Goal: Task Accomplishment & Management: Use online tool/utility

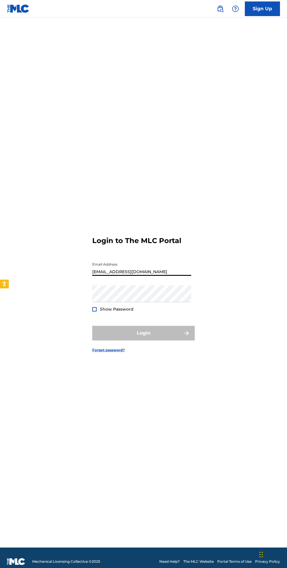
type input "[EMAIL_ADDRESS][DOMAIN_NAME]"
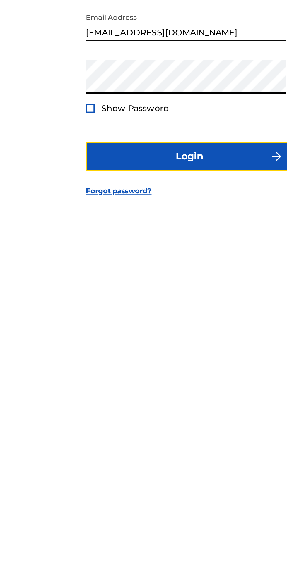
click at [106, 340] on button "Login" at bounding box center [143, 333] width 102 height 15
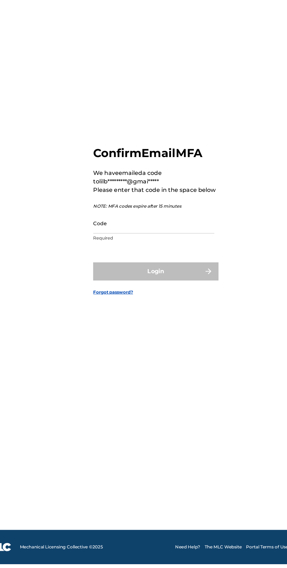
scroll to position [44, 0]
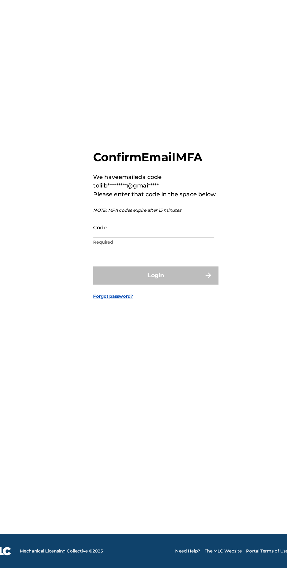
click at [102, 281] on input "Code" at bounding box center [141, 289] width 99 height 17
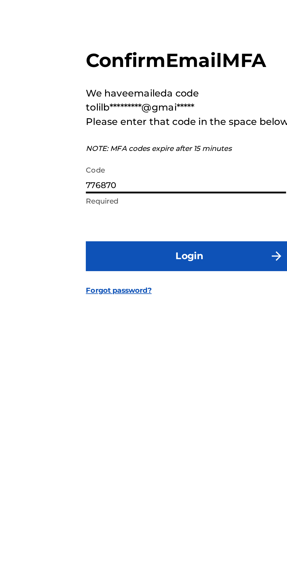
type input "776870"
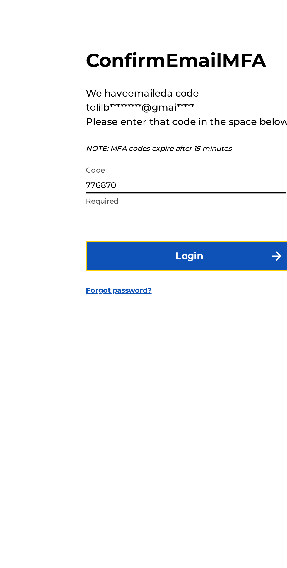
click at [101, 321] on button "Login" at bounding box center [143, 328] width 102 height 15
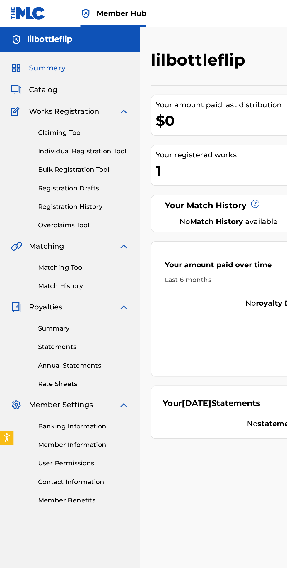
click at [35, 176] on link "Matching Tool" at bounding box center [54, 174] width 59 height 6
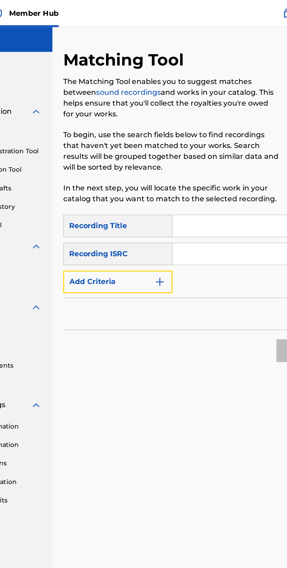
click at [159, 183] on img "Search Form" at bounding box center [160, 182] width 7 height 7
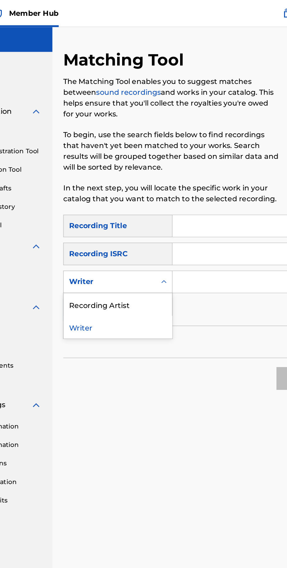
click at [151, 197] on div "Recording Artist" at bounding box center [133, 197] width 70 height 15
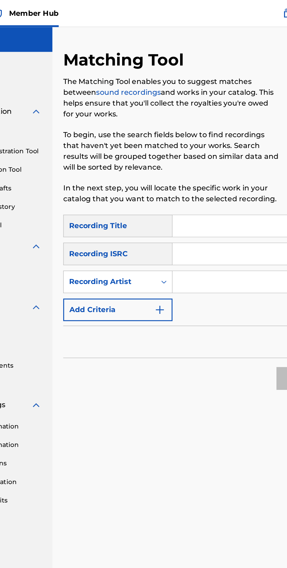
click at [197, 182] on input "Search Form" at bounding box center [218, 183] width 100 height 14
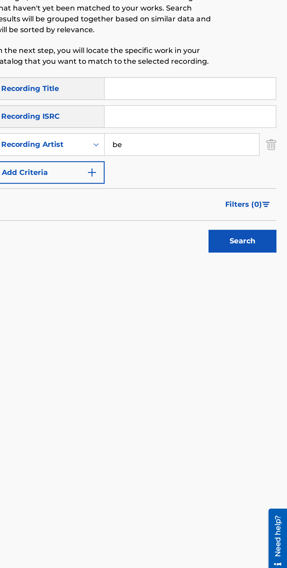
type input "b"
type input "BeatsbyDe$ire"
click at [273, 244] on button "Search" at bounding box center [258, 245] width 44 height 15
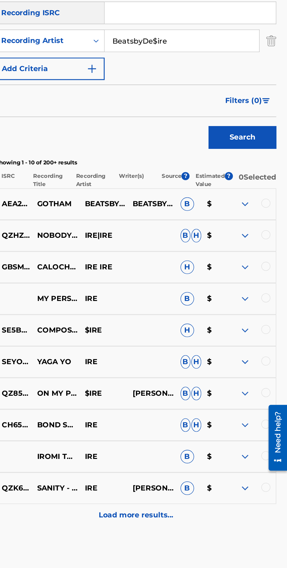
click at [261, 292] on img at bounding box center [259, 288] width 7 height 7
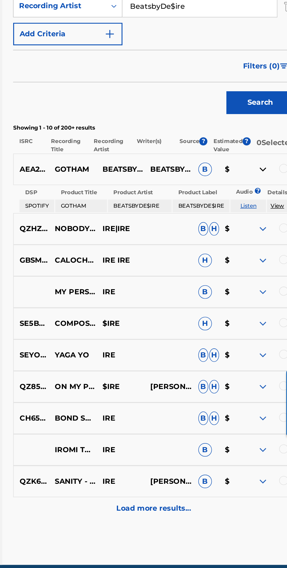
click at [197, 512] on p "Load more results..." at bounding box center [189, 508] width 48 height 7
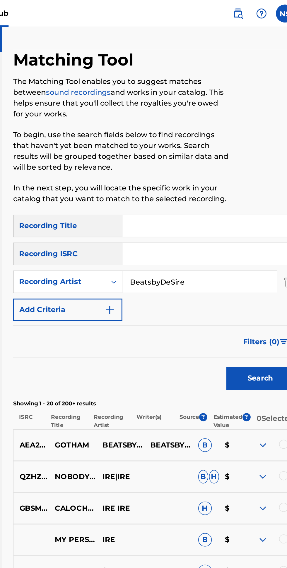
click at [233, 144] on input "Search Form" at bounding box center [223, 147] width 111 height 14
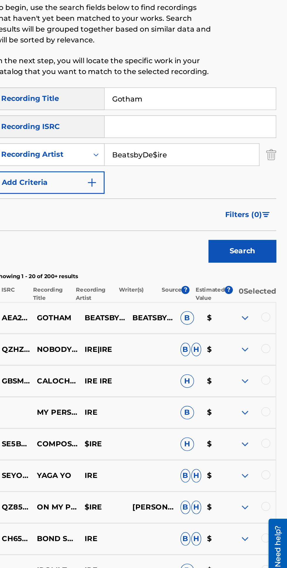
type input "Gotham"
click at [269, 248] on button "Search" at bounding box center [258, 245] width 44 height 15
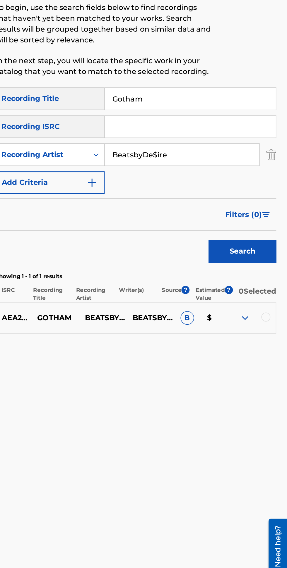
click at [273, 291] on div at bounding box center [273, 288] width 6 height 6
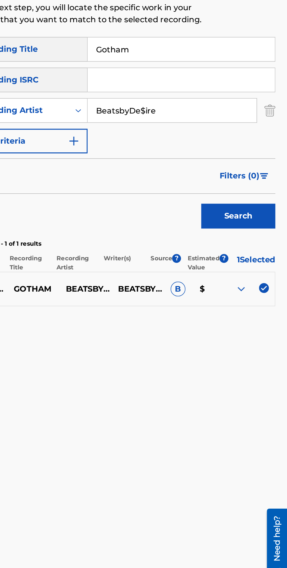
click at [222, 293] on span "B" at bounding box center [222, 288] width 9 height 9
click at [236, 292] on p "$" at bounding box center [240, 288] width 18 height 7
click at [250, 270] on span "?" at bounding box center [249, 270] width 5 height 5
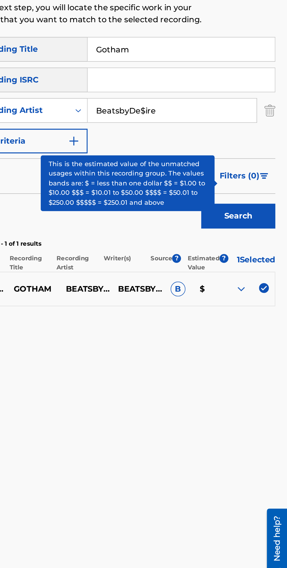
click at [237, 323] on div "Matching Tool The Matching Tool enables you to suggest matches between sound re…" at bounding box center [189, 286] width 182 height 508
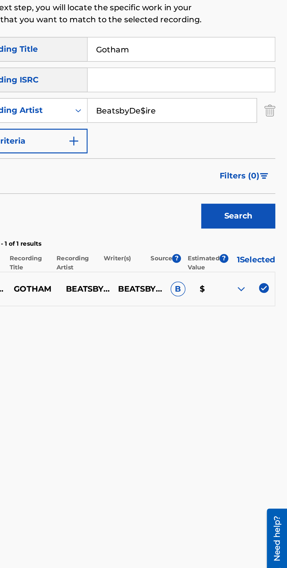
click at [222, 292] on span "B" at bounding box center [222, 288] width 9 height 9
click at [226, 336] on div "Matching Tool The Matching Tool enables you to suggest matches between sound re…" at bounding box center [189, 286] width 182 height 508
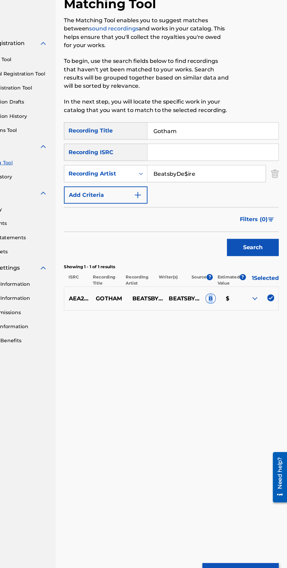
click at [206, 388] on div "Matching Tool The Matching Tool enables you to suggest matches between sound re…" at bounding box center [189, 286] width 182 height 508
click at [187, 292] on p "BEATSBYDE$IRE" at bounding box center [197, 288] width 31 height 7
click at [236, 348] on div "Matching Tool The Matching Tool enables you to suggest matches between sound re…" at bounding box center [189, 286] width 182 height 508
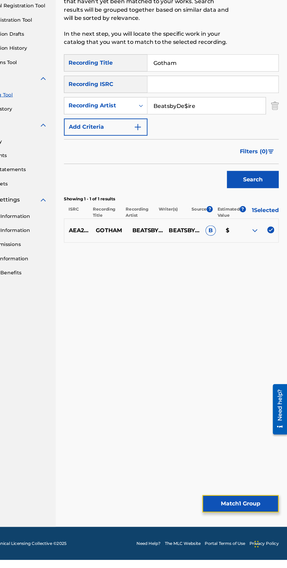
click at [257, 528] on button "Match 1 Group" at bounding box center [247, 520] width 65 height 15
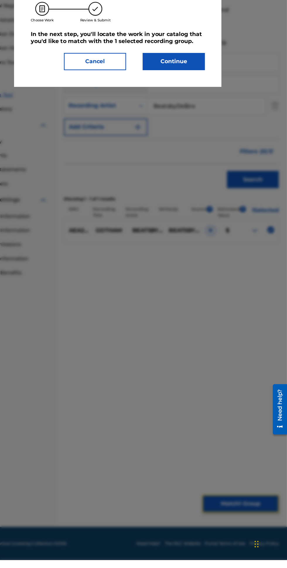
scroll to position [13, 0]
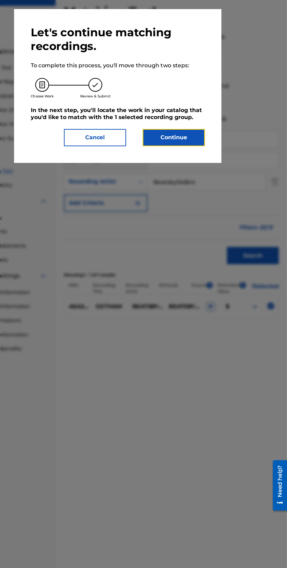
click at [208, 153] on button "Continue" at bounding box center [190, 145] width 53 height 15
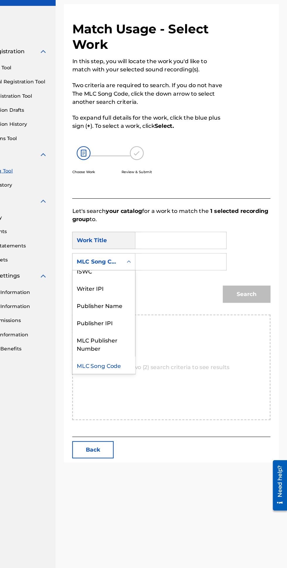
scroll to position [0, 0]
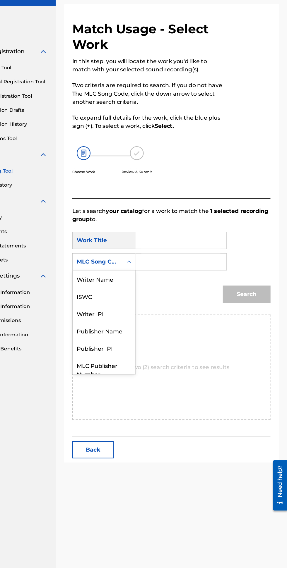
click at [142, 258] on div "Writer Name" at bounding box center [131, 265] width 53 height 15
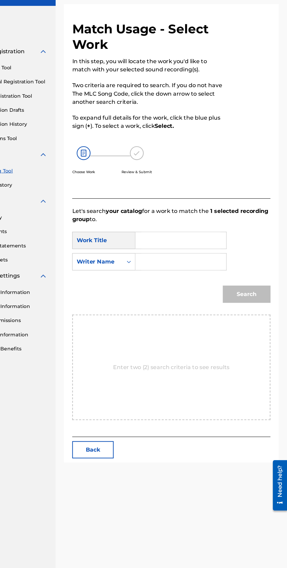
click at [182, 244] on input "Search Form" at bounding box center [196, 251] width 67 height 14
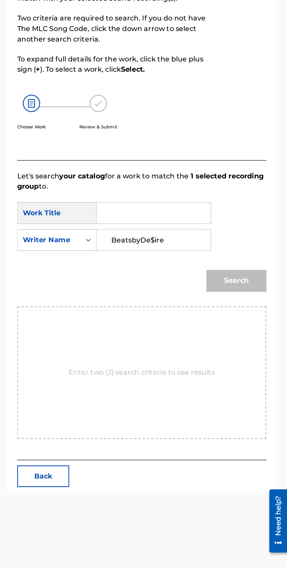
type input "BeatsbyDe$ire"
click at [222, 225] on input "Search Form" at bounding box center [196, 232] width 67 height 14
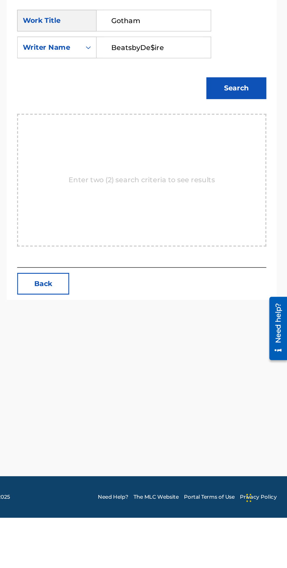
type input "Gotham"
click at [230, 322] on div "Enter two (2) search criteria to see results" at bounding box center [189, 339] width 168 height 89
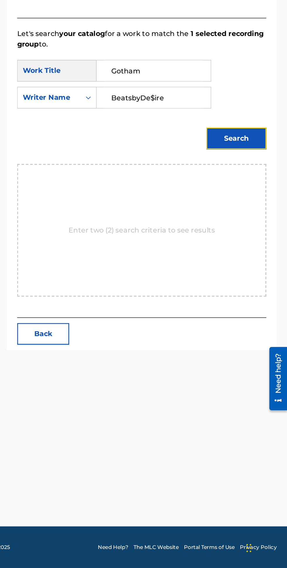
click at [267, 271] on button "Search" at bounding box center [252, 278] width 40 height 15
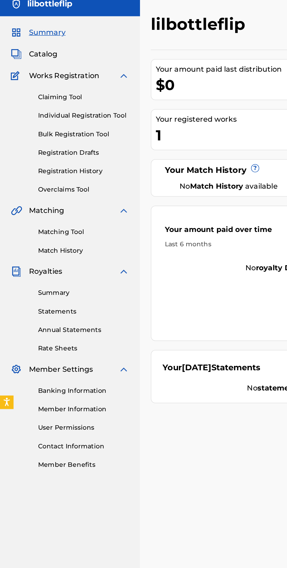
click at [58, 174] on link "Matching Tool" at bounding box center [54, 174] width 59 height 6
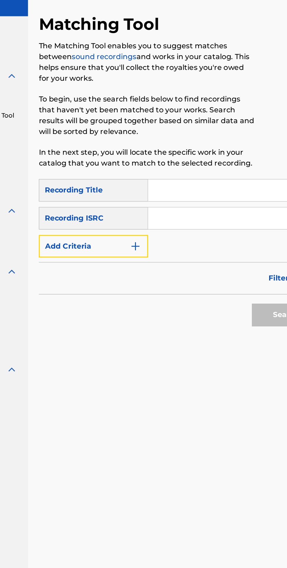
click at [164, 182] on button "Add Criteria" at bounding box center [133, 182] width 71 height 15
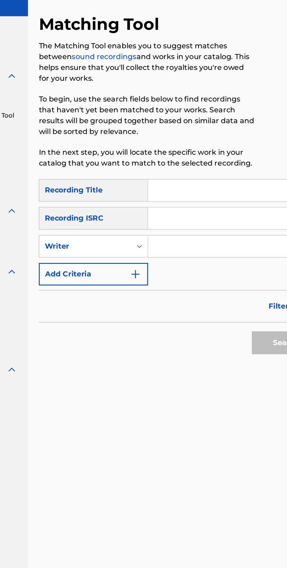
click at [191, 183] on input "Search Form" at bounding box center [218, 183] width 100 height 14
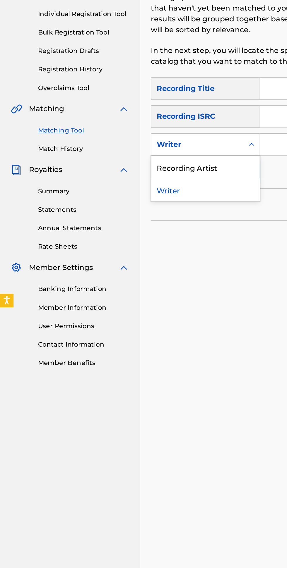
click at [140, 199] on div "Recording Artist" at bounding box center [133, 197] width 70 height 15
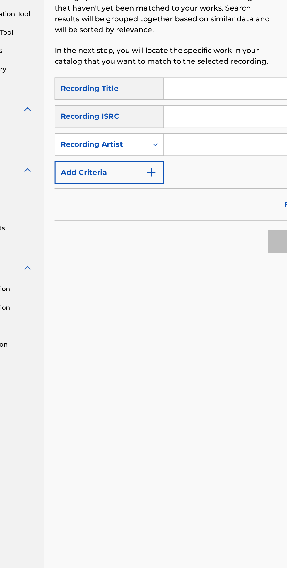
click at [206, 181] on input "Search Form" at bounding box center [218, 183] width 100 height 14
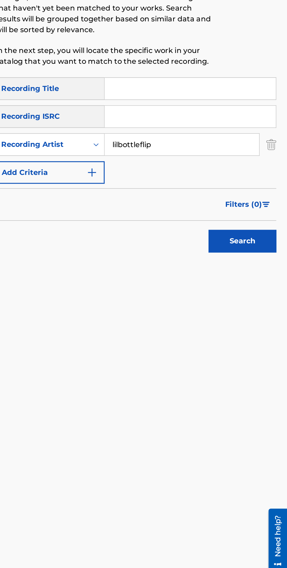
click at [231, 184] on input "lilbottleflip" at bounding box center [218, 183] width 100 height 14
type input "lilbottleflip"
click at [262, 245] on button "Search" at bounding box center [258, 245] width 44 height 15
